Goal: Navigation & Orientation: Find specific page/section

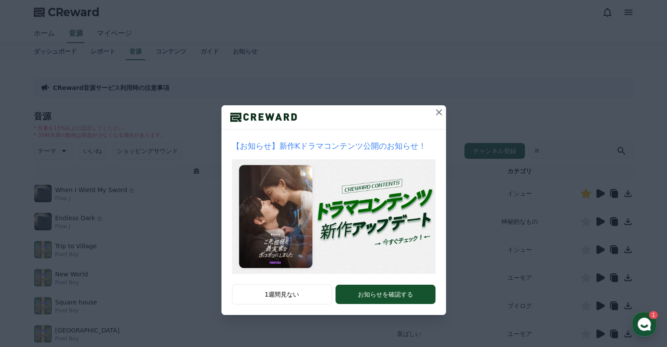
click at [438, 108] on icon at bounding box center [439, 112] width 11 height 11
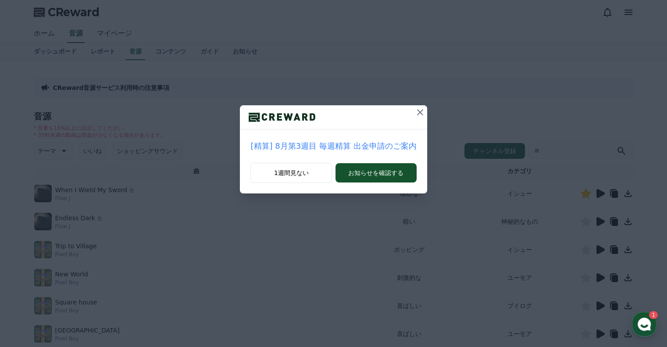
click at [417, 112] on icon at bounding box center [420, 112] width 6 height 6
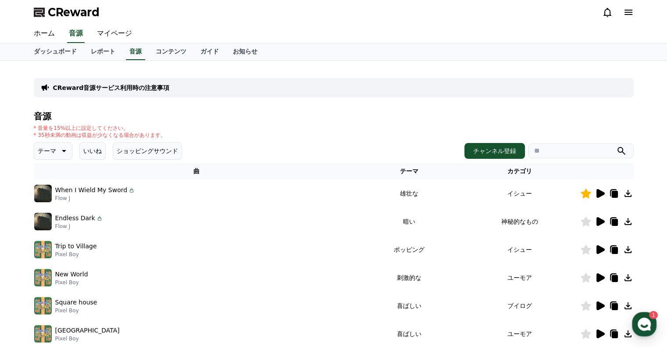
click at [2, 209] on div "CReward音源サービス利用時の注意事項 音源 * 音量を15%以上に設定してください。 * 35秒未満の動画は収益が少なくなる場合があります。 テーマ い…" at bounding box center [333, 273] width 667 height 424
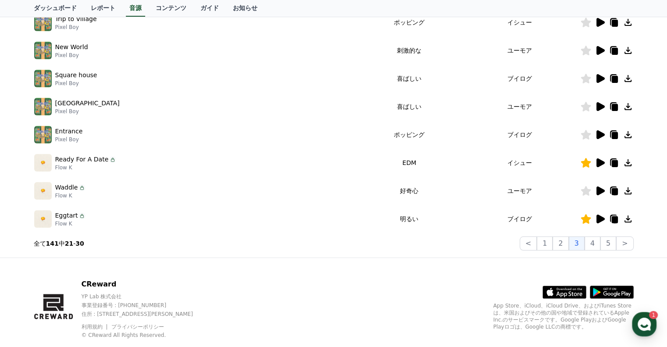
scroll to position [246, 0]
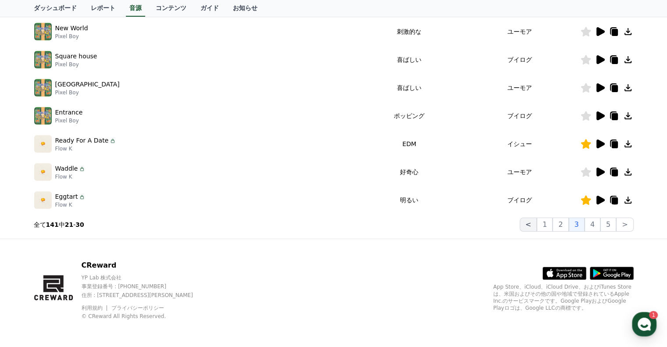
click at [531, 228] on button "<" at bounding box center [528, 225] width 17 height 14
click at [620, 228] on button ">" at bounding box center [624, 225] width 17 height 14
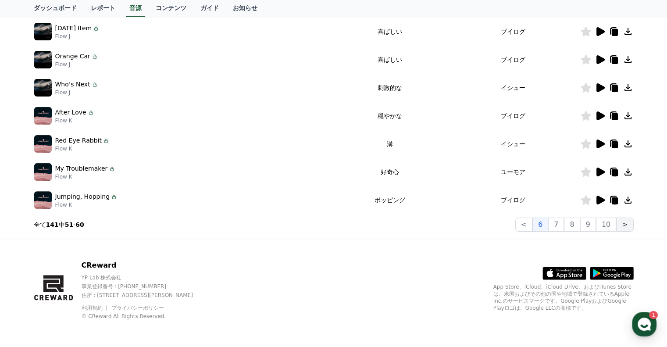
click at [620, 228] on button ">" at bounding box center [624, 225] width 17 height 14
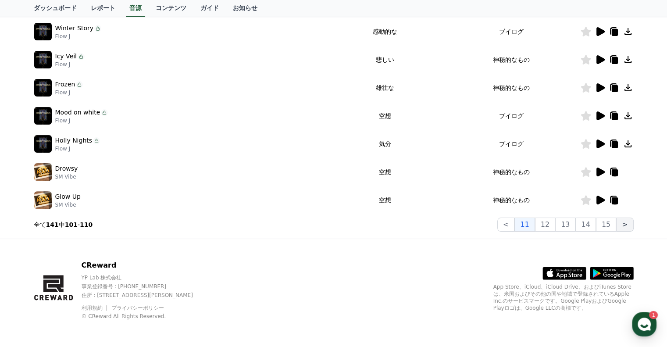
click at [620, 228] on button ">" at bounding box center [624, 225] width 17 height 14
click at [607, 224] on button "15" at bounding box center [606, 225] width 20 height 14
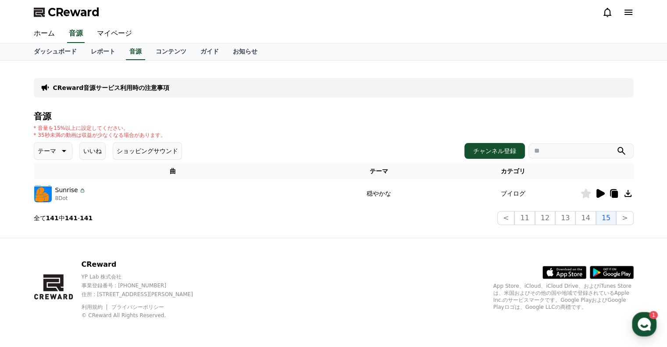
click at [596, 226] on div "CReward音源サービス利用時の注意事項 音源 * 音量を15%以上に設定してください。 * 35秒未満の動画は収益が少なくなる場合があります。 テーマ い…" at bounding box center [333, 146] width 607 height 165
click at [589, 221] on button "14" at bounding box center [586, 218] width 20 height 14
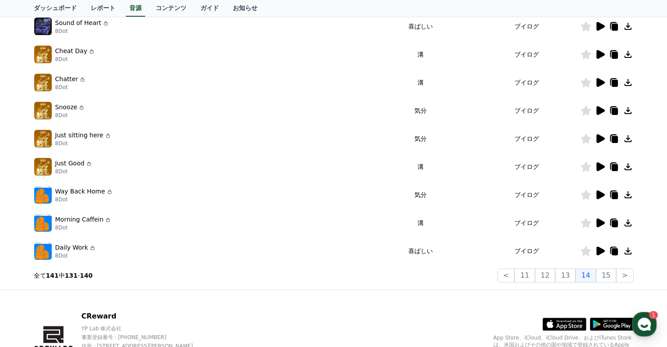
scroll to position [239, 0]
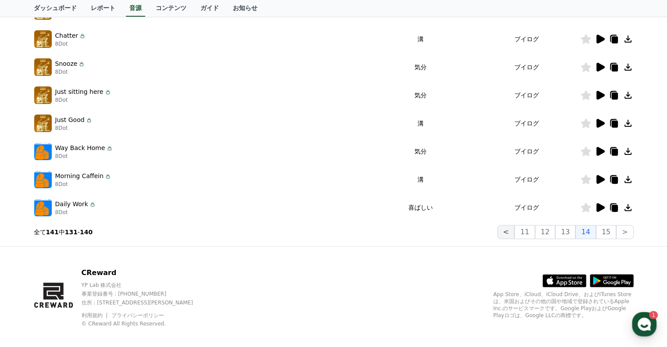
click at [511, 235] on button "<" at bounding box center [506, 232] width 17 height 14
